Goal: Information Seeking & Learning: Learn about a topic

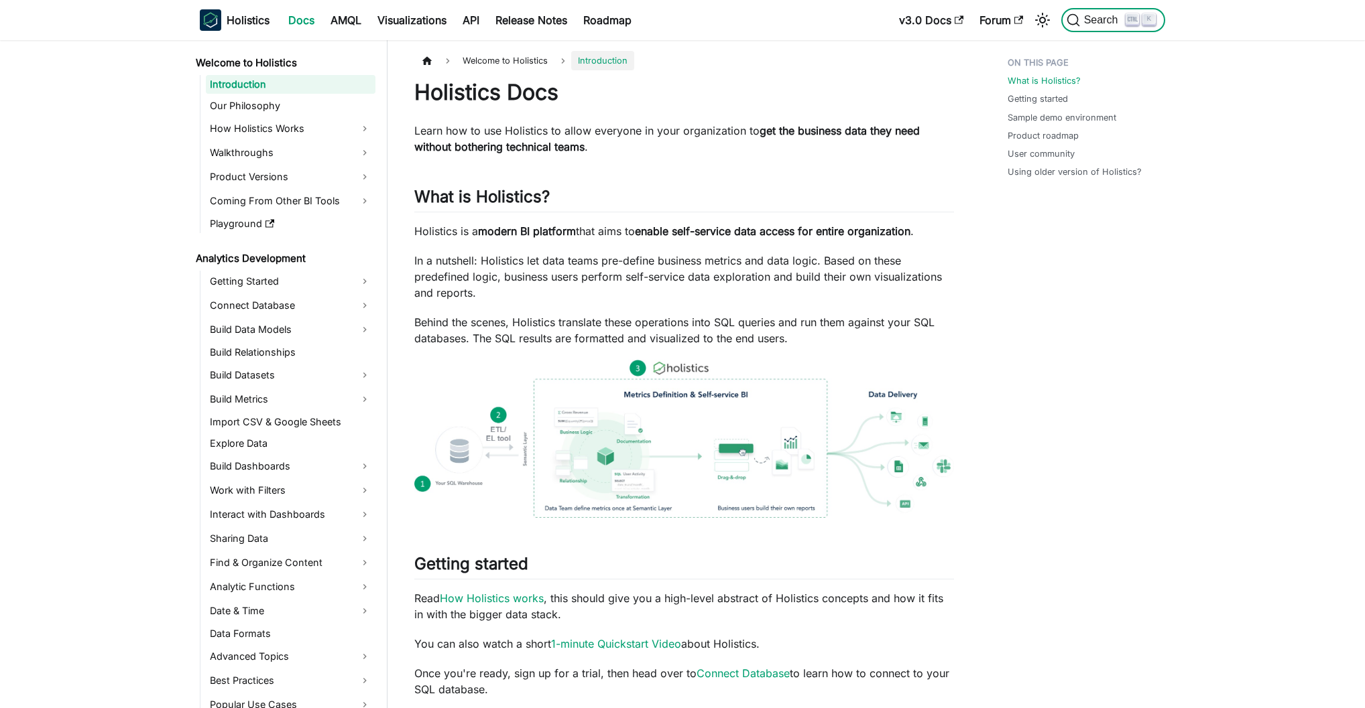
click at [1084, 22] on span "Search" at bounding box center [1103, 20] width 46 height 12
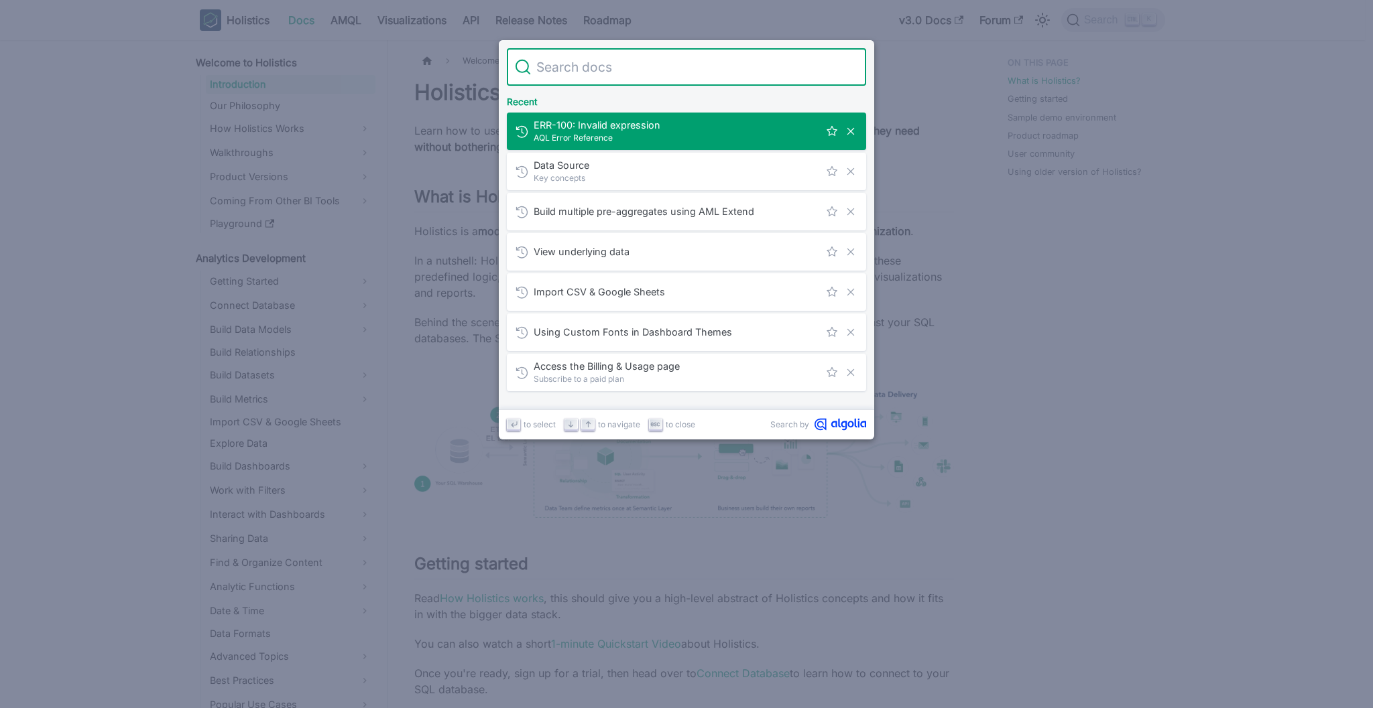
click at [709, 76] on input "Search" at bounding box center [694, 67] width 327 height 38
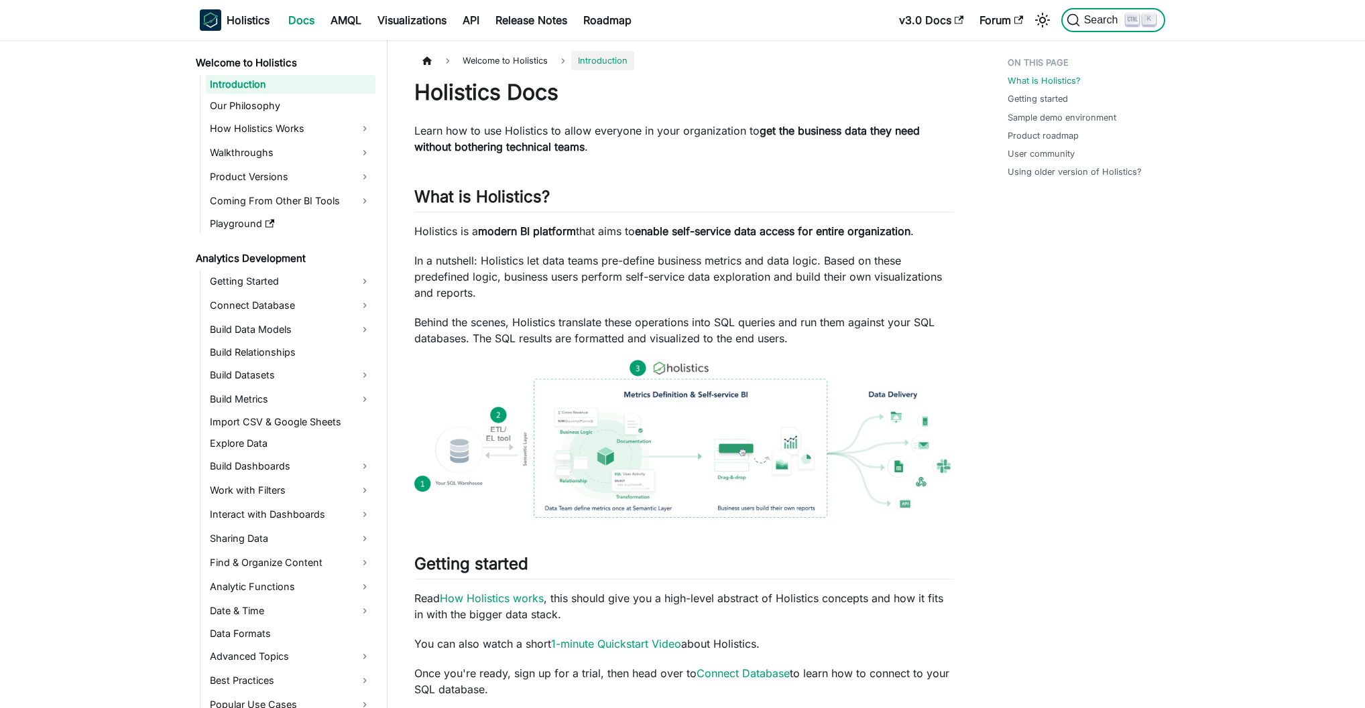
click at [1110, 22] on span "Search" at bounding box center [1103, 20] width 46 height 12
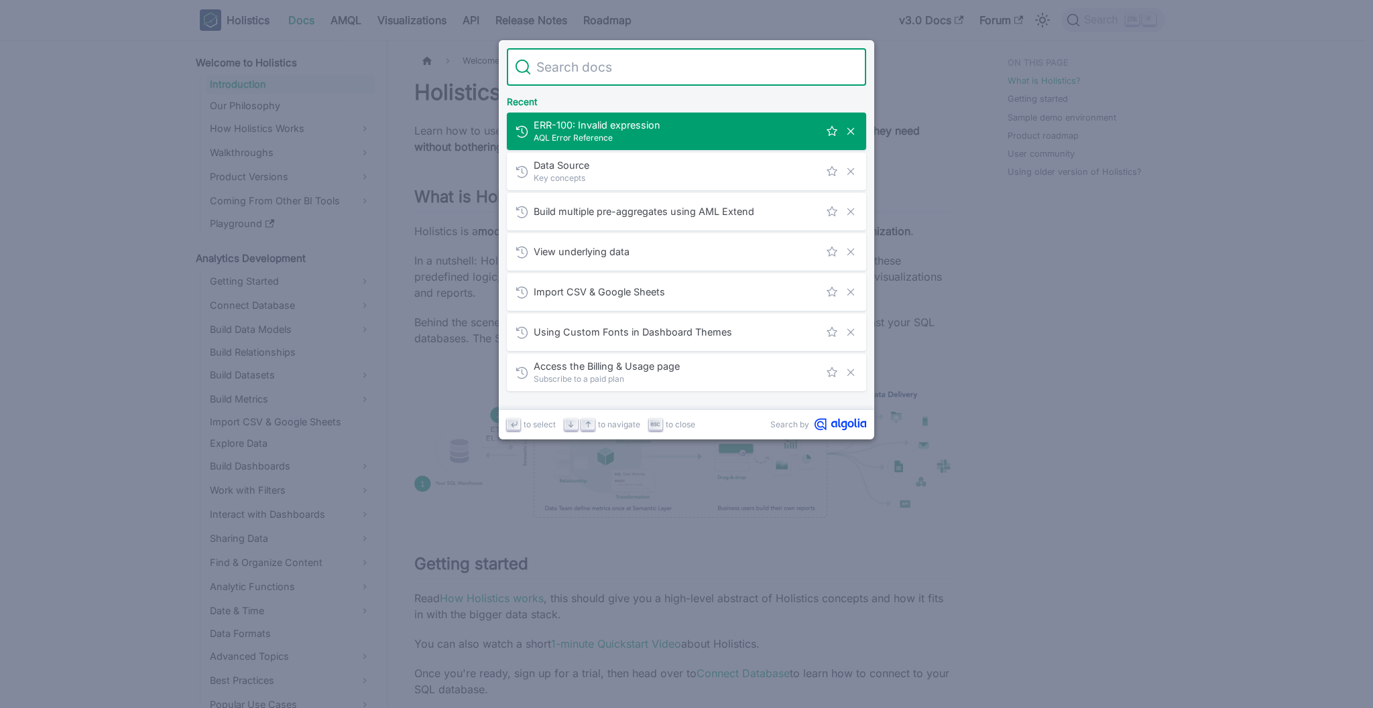
click at [637, 64] on input "Search" at bounding box center [694, 67] width 327 height 38
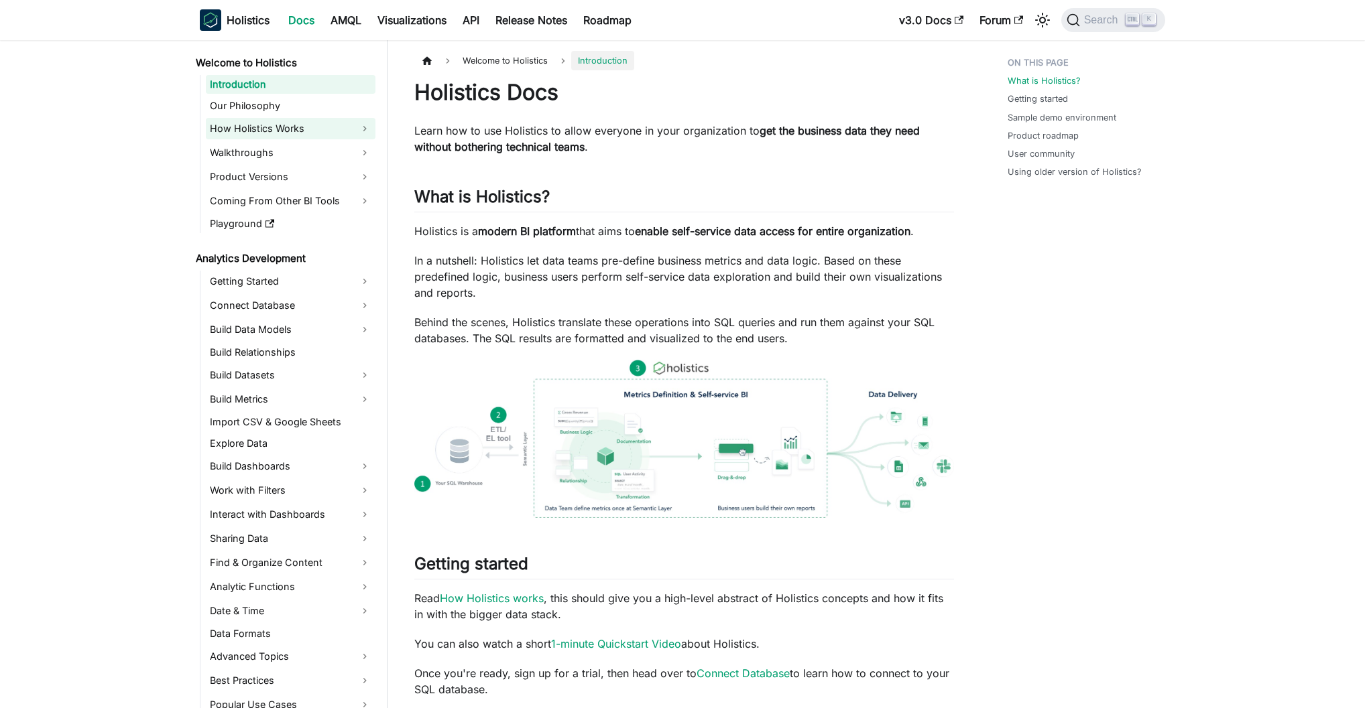
click at [279, 121] on link "How Holistics Works" at bounding box center [291, 128] width 170 height 21
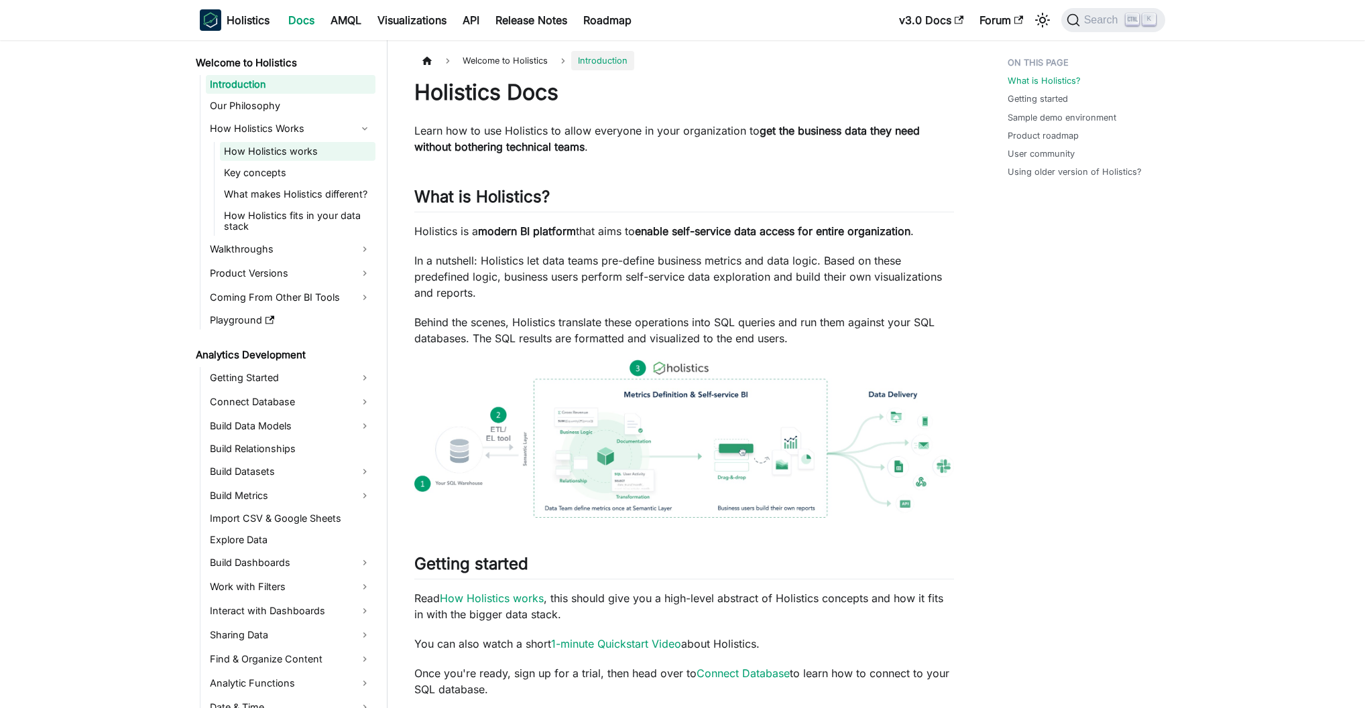
click at [264, 147] on link "How Holistics works" at bounding box center [297, 151] width 155 height 19
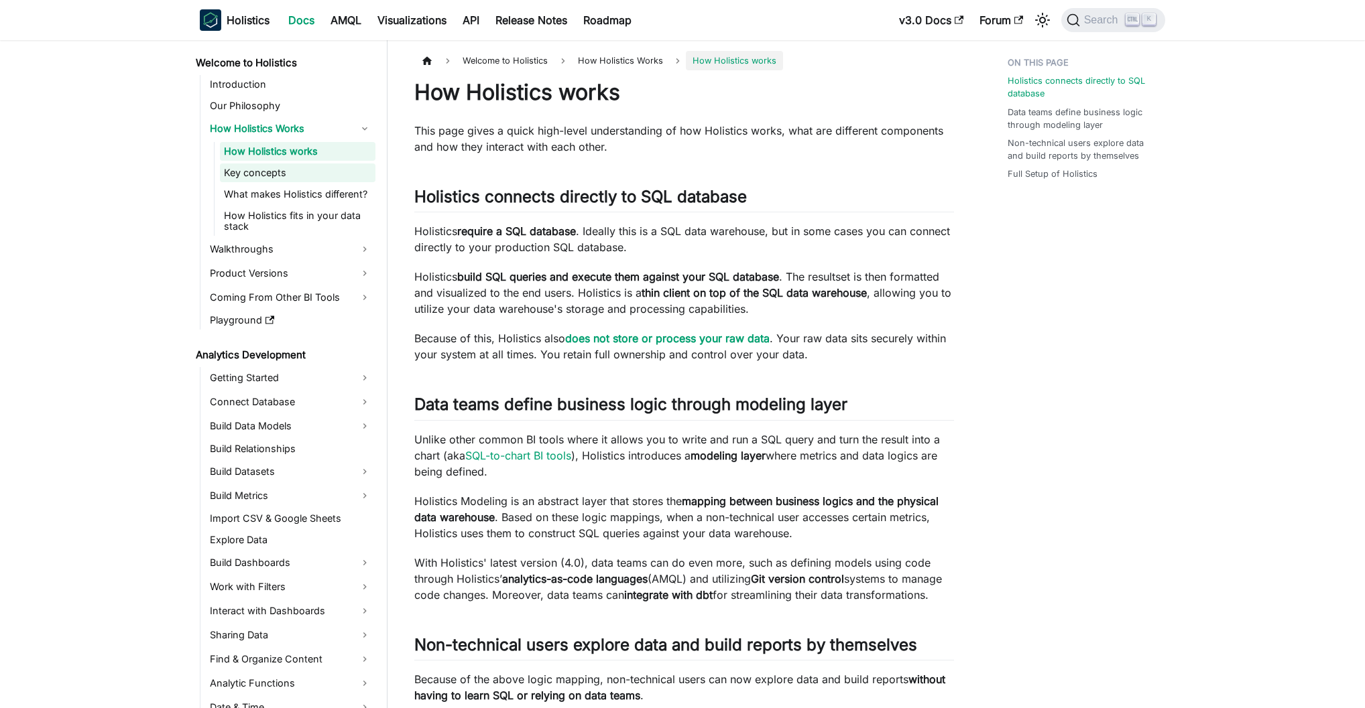
click at [255, 172] on link "Key concepts" at bounding box center [297, 173] width 155 height 19
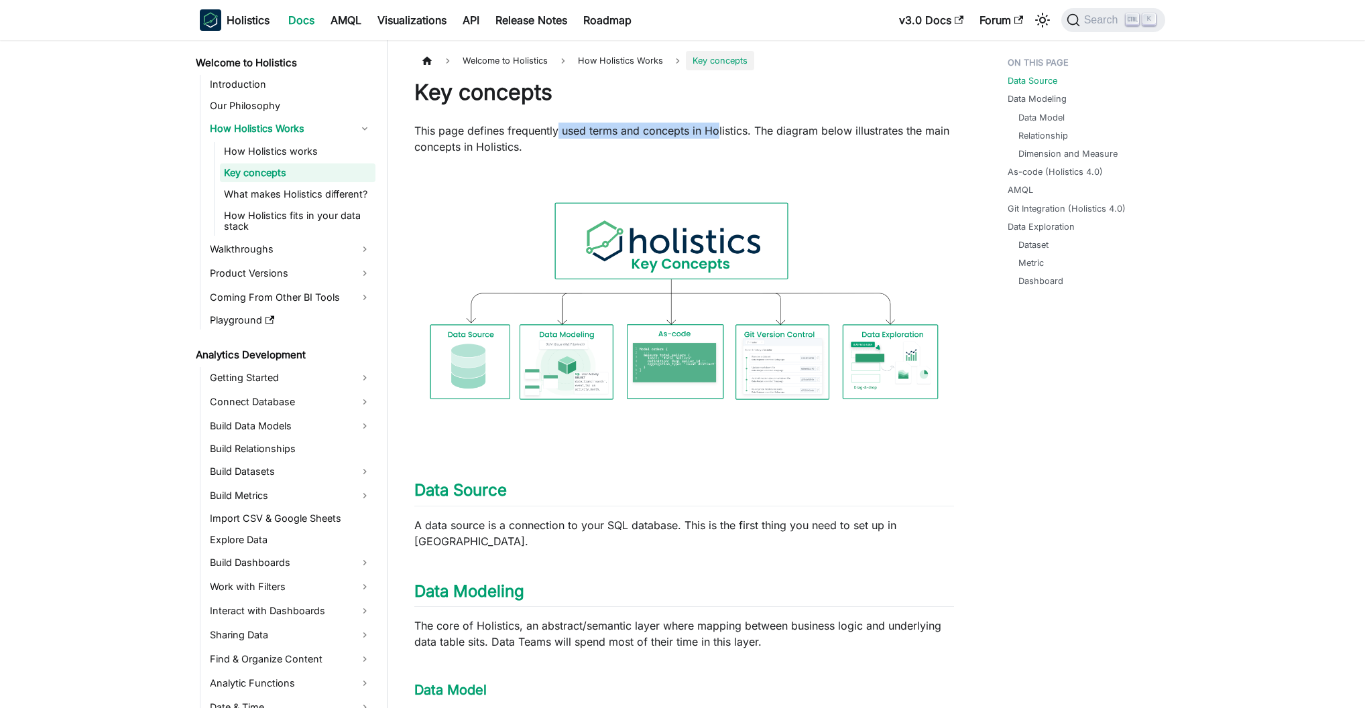
drag, startPoint x: 558, startPoint y: 135, endPoint x: 723, endPoint y: 134, distance: 165.5
click at [722, 134] on p "This page defines frequently used terms and concepts in Holistics. The diagram …" at bounding box center [684, 139] width 540 height 32
click at [723, 134] on p "This page defines frequently used terms and concepts in Holistics. The diagram …" at bounding box center [684, 139] width 540 height 32
drag, startPoint x: 467, startPoint y: 130, endPoint x: 918, endPoint y: 140, distance: 450.5
click at [918, 140] on p "This page defines frequently used terms and concepts in Holistics. The diagram …" at bounding box center [684, 139] width 540 height 32
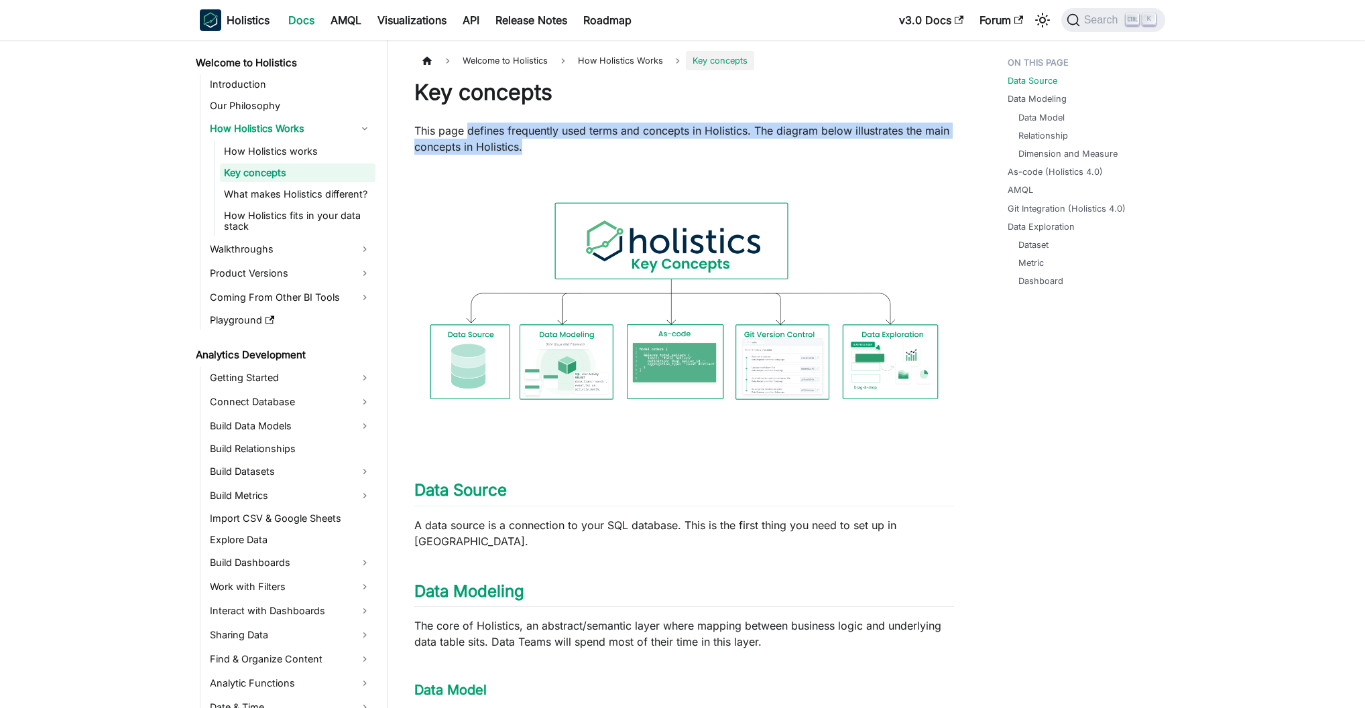
click at [918, 140] on p "This page defines frequently used terms and concepts in Holistics. The diagram …" at bounding box center [684, 139] width 540 height 32
drag, startPoint x: 755, startPoint y: 127, endPoint x: 903, endPoint y: 139, distance: 148.6
click at [899, 139] on p "This page defines frequently used terms and concepts in Holistics. The diagram …" at bounding box center [684, 139] width 540 height 32
click at [903, 140] on p "This page defines frequently used terms and concepts in Holistics. The diagram …" at bounding box center [684, 139] width 540 height 32
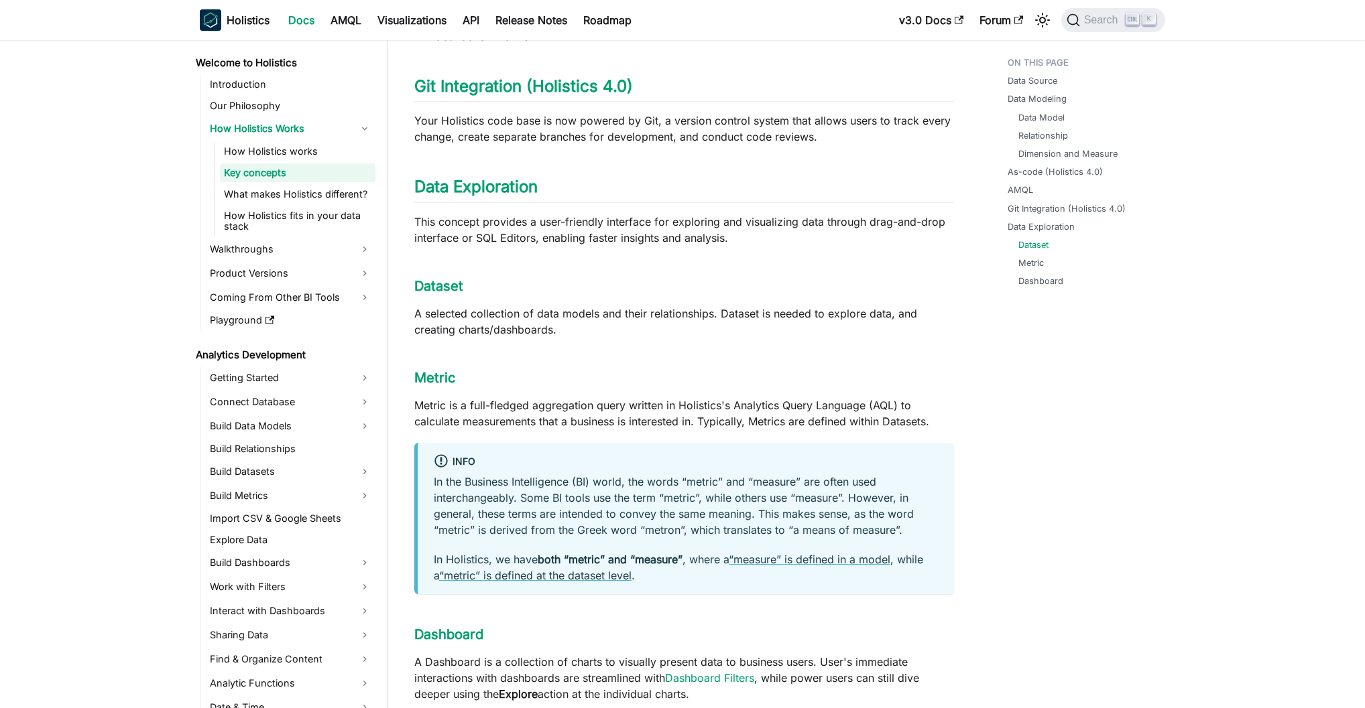
scroll to position [1357, 0]
